Goal: Complete application form

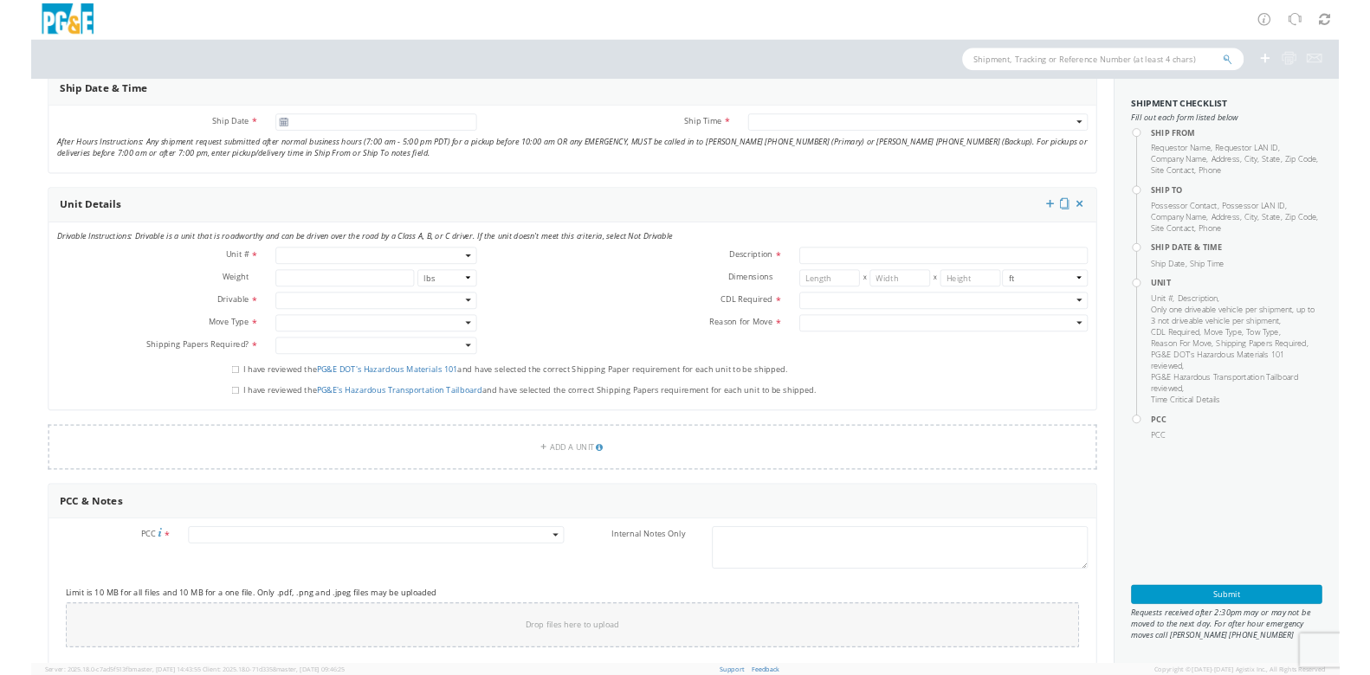
scroll to position [758, 0]
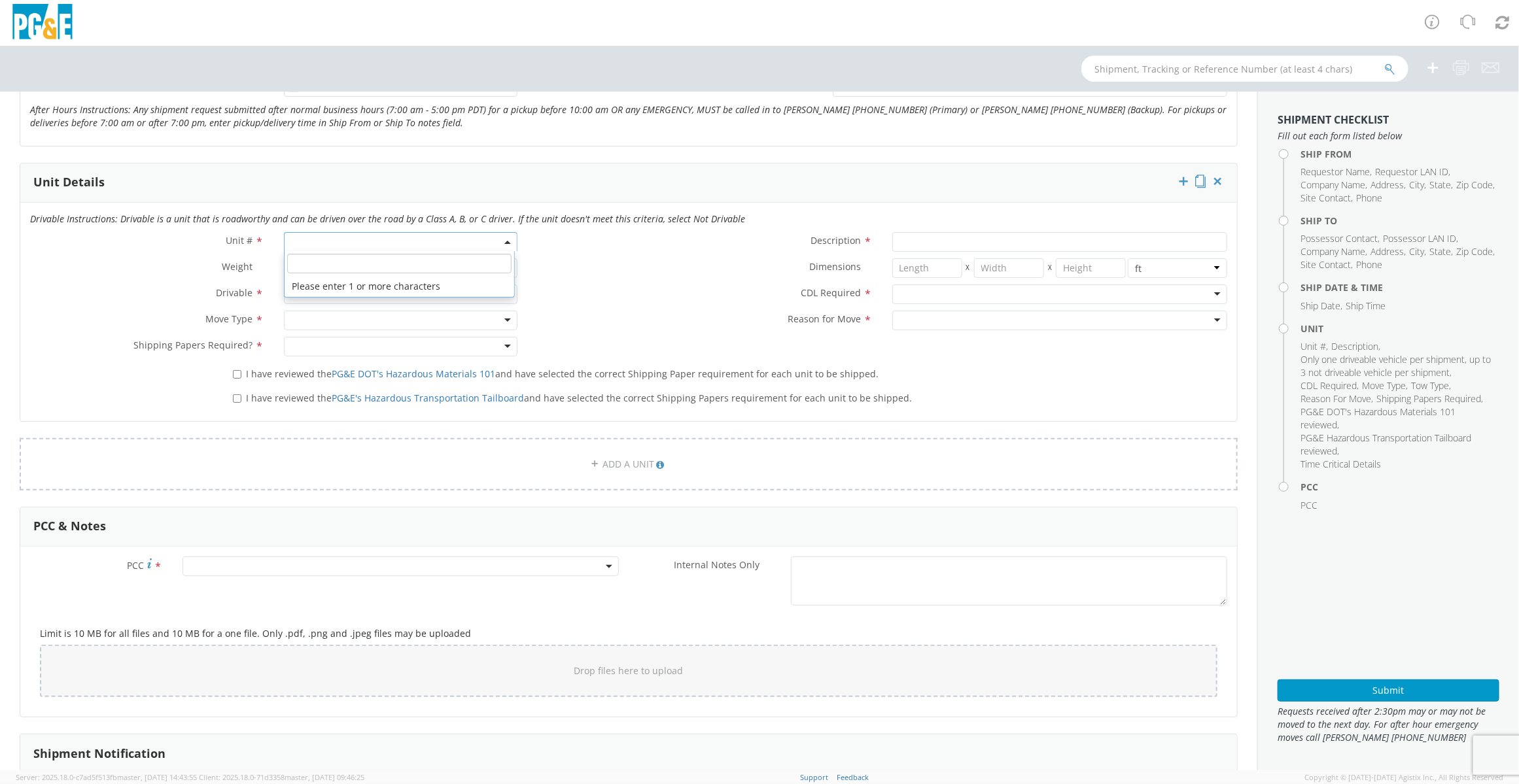
click at [378, 232] on span at bounding box center [401, 242] width 234 height 20
click at [373, 254] on input "search" at bounding box center [400, 264] width 225 height 20
paste input "B16799"
type input "B16799"
type input "TRAILER; POLE DOLLY"
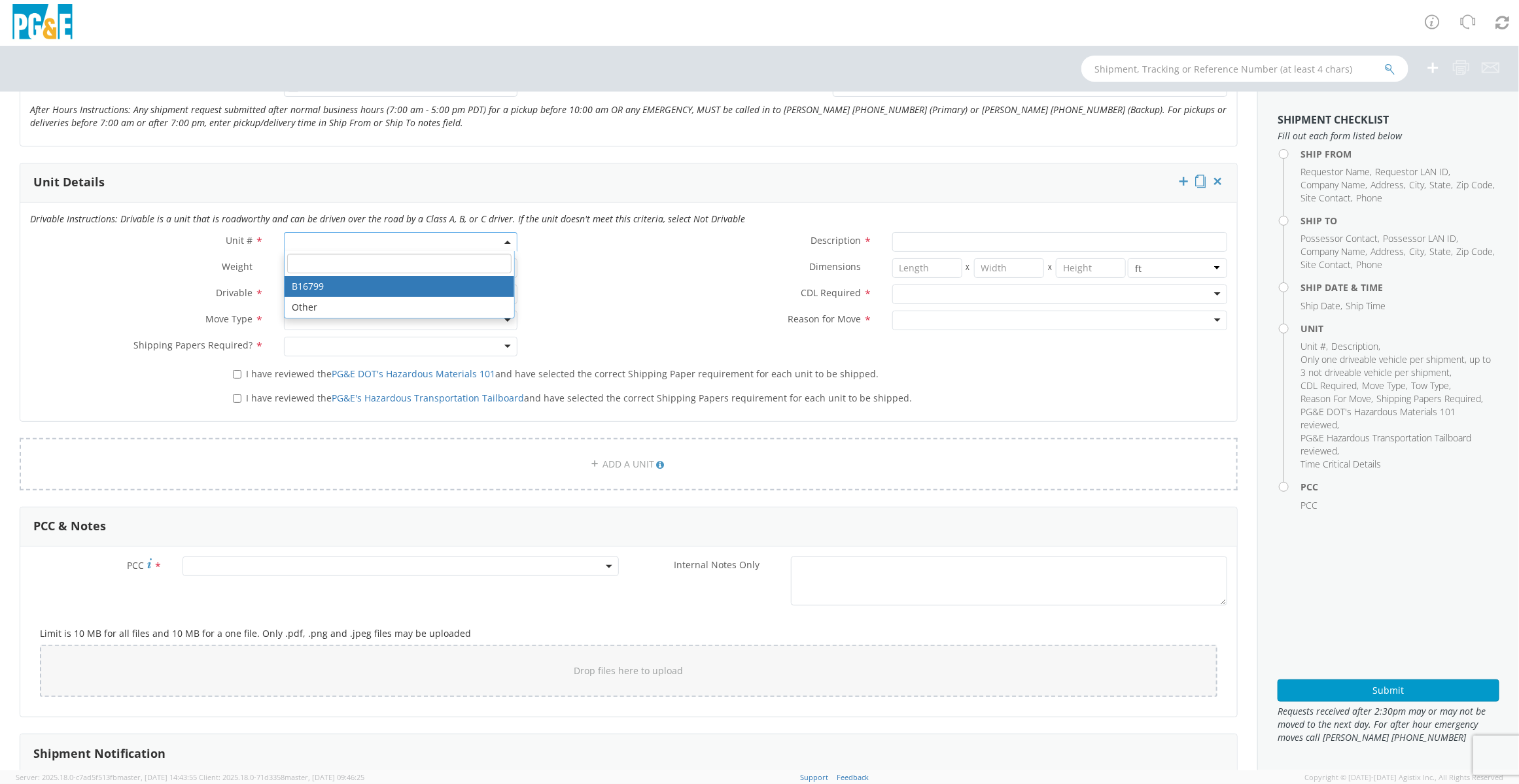
type input "15500"
select select "B16799"
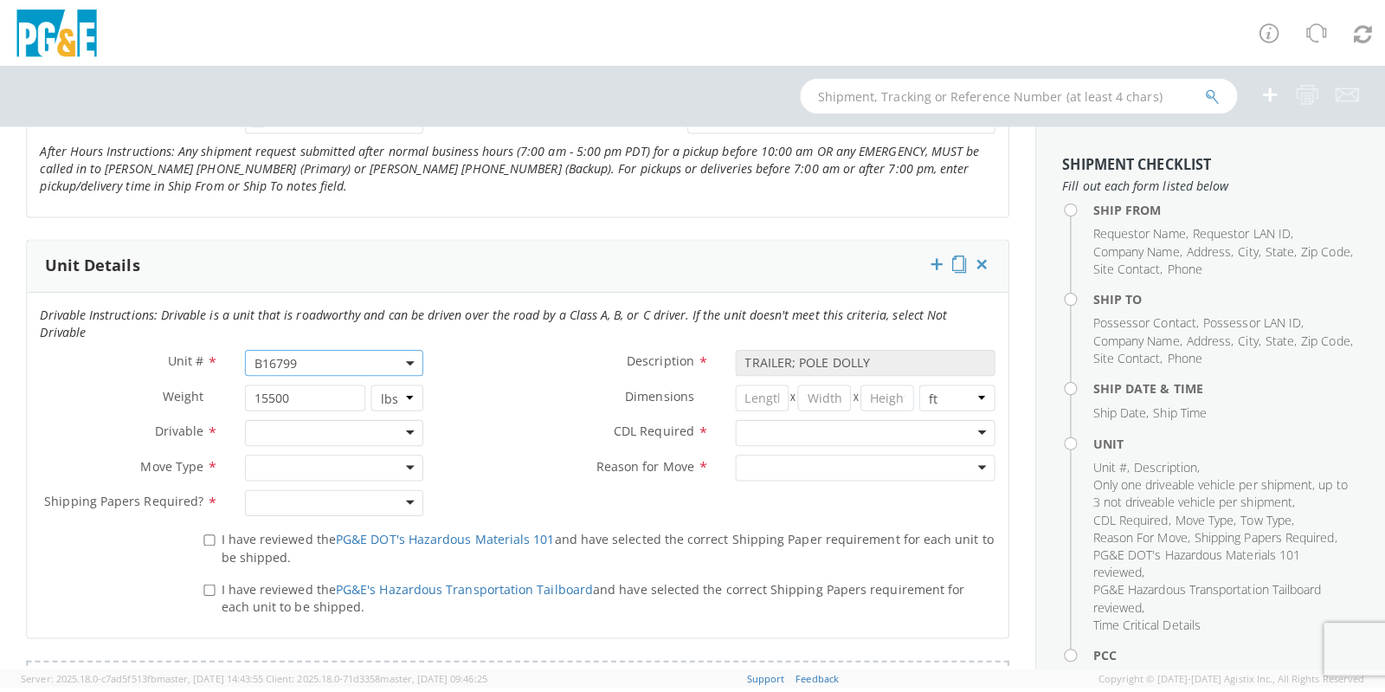
scroll to position [757, 0]
